Goal: Information Seeking & Learning: Learn about a topic

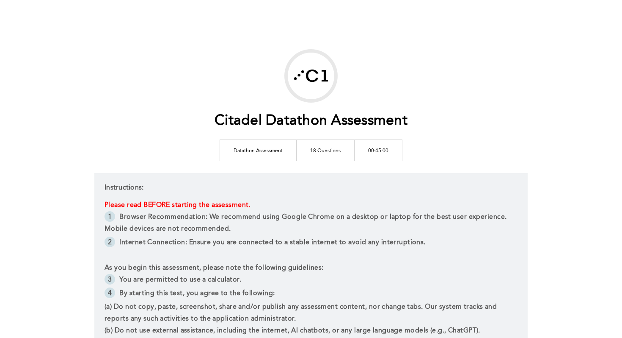
click at [315, 154] on td "18 Questions" at bounding box center [326, 149] width 58 height 21
click at [320, 147] on td "18 Questions" at bounding box center [326, 149] width 58 height 21
click at [273, 122] on h1 "Citadel Datathon Assessment" at bounding box center [311, 120] width 193 height 17
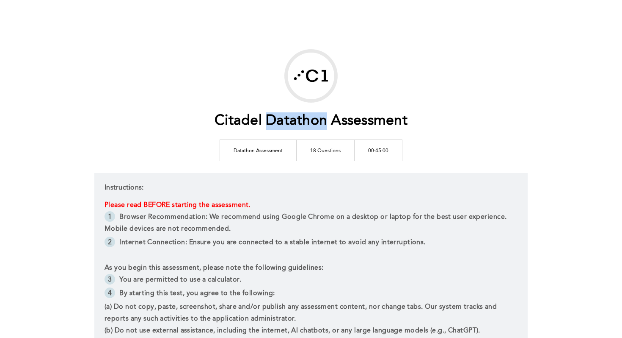
click at [273, 122] on h1 "Citadel Datathon Assessment" at bounding box center [311, 120] width 193 height 17
copy h1 "Datathon"
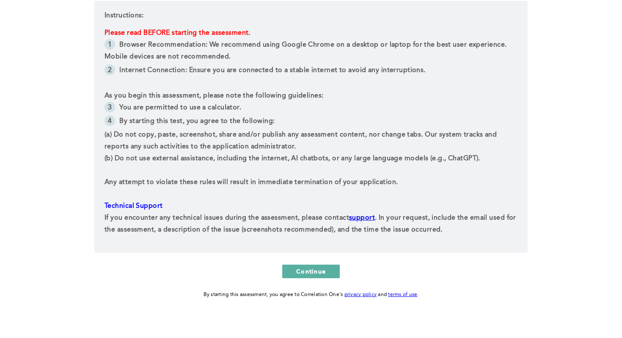
scroll to position [168, 0]
